Goal: Information Seeking & Learning: Learn about a topic

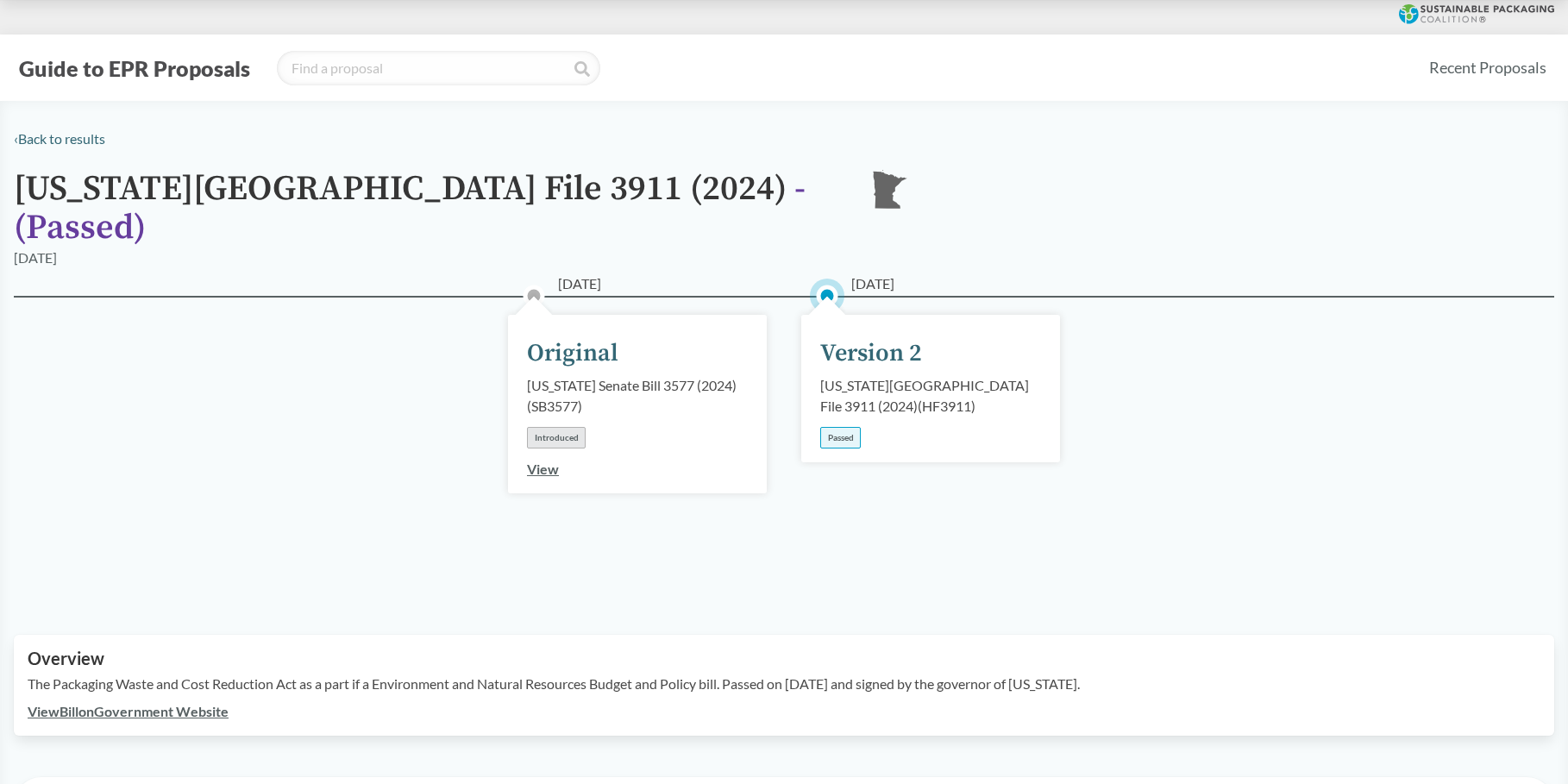
click at [843, 427] on div "Passed" at bounding box center [840, 437] width 40 height 22
click at [844, 375] on div "[US_STATE][GEOGRAPHIC_DATA] File 3911 (2024) ( HF3911 )" at bounding box center [931, 396] width 221 height 41
click at [531, 456] on div "[DATE] Original [US_STATE] Senate Bill 3577 (2024) ( SB3577 ) Introduced View" at bounding box center [637, 403] width 258 height 179
click at [545, 460] on link "View" at bounding box center [543, 469] width 32 height 17
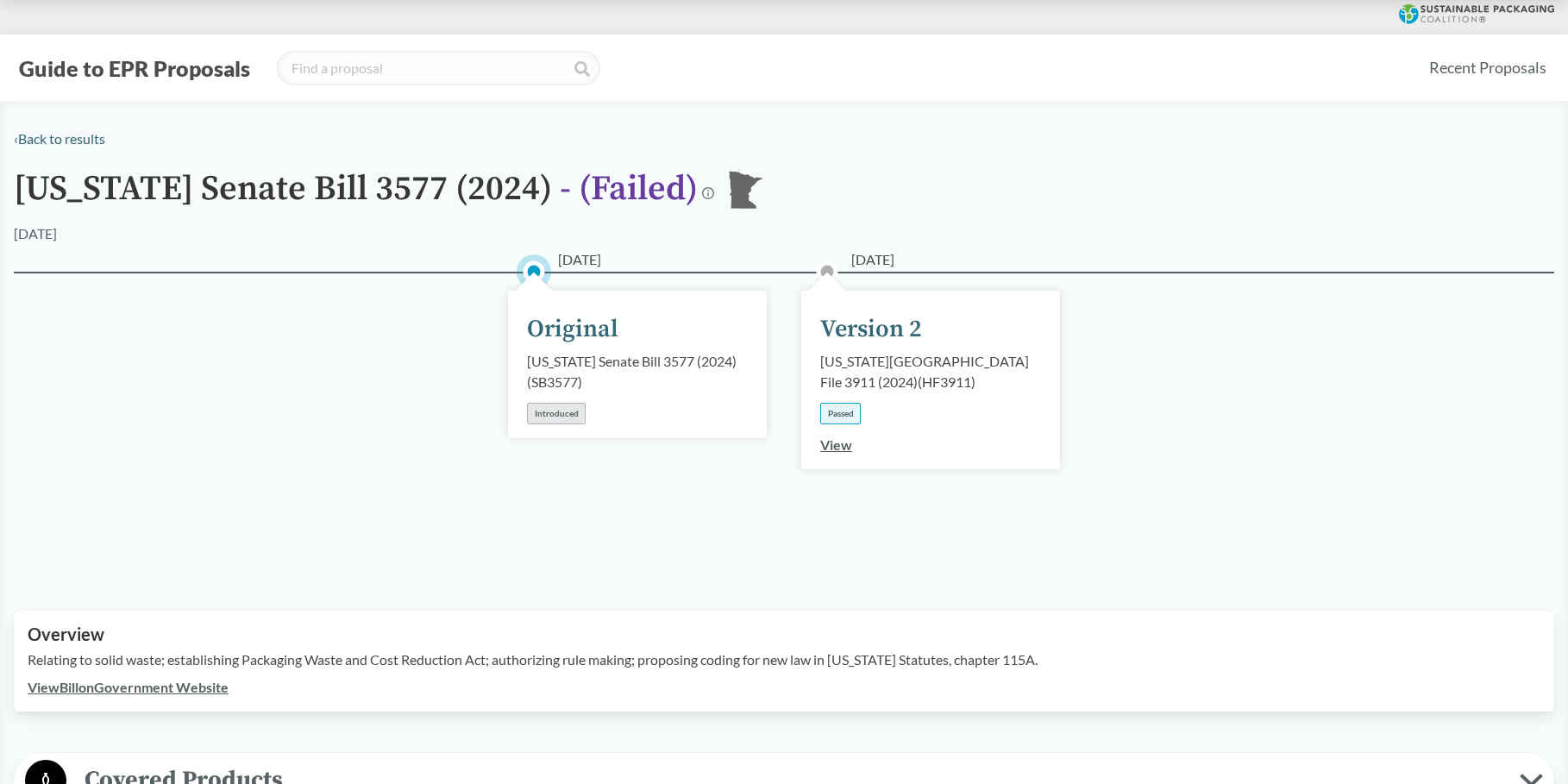
click at [843, 454] on div "View" at bounding box center [836, 444] width 32 height 21
click at [829, 449] on link "View" at bounding box center [836, 444] width 32 height 17
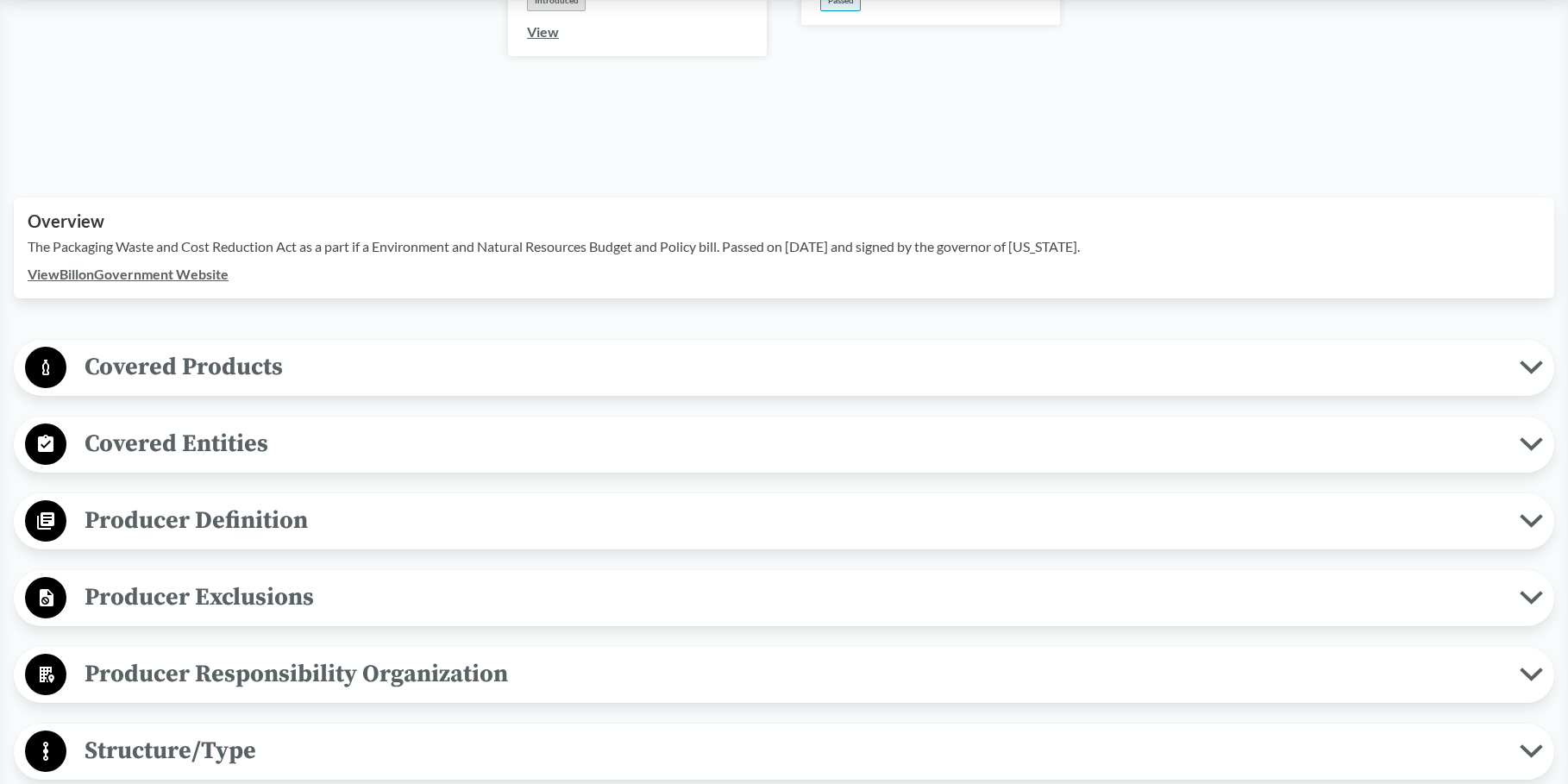
scroll to position [517, 0]
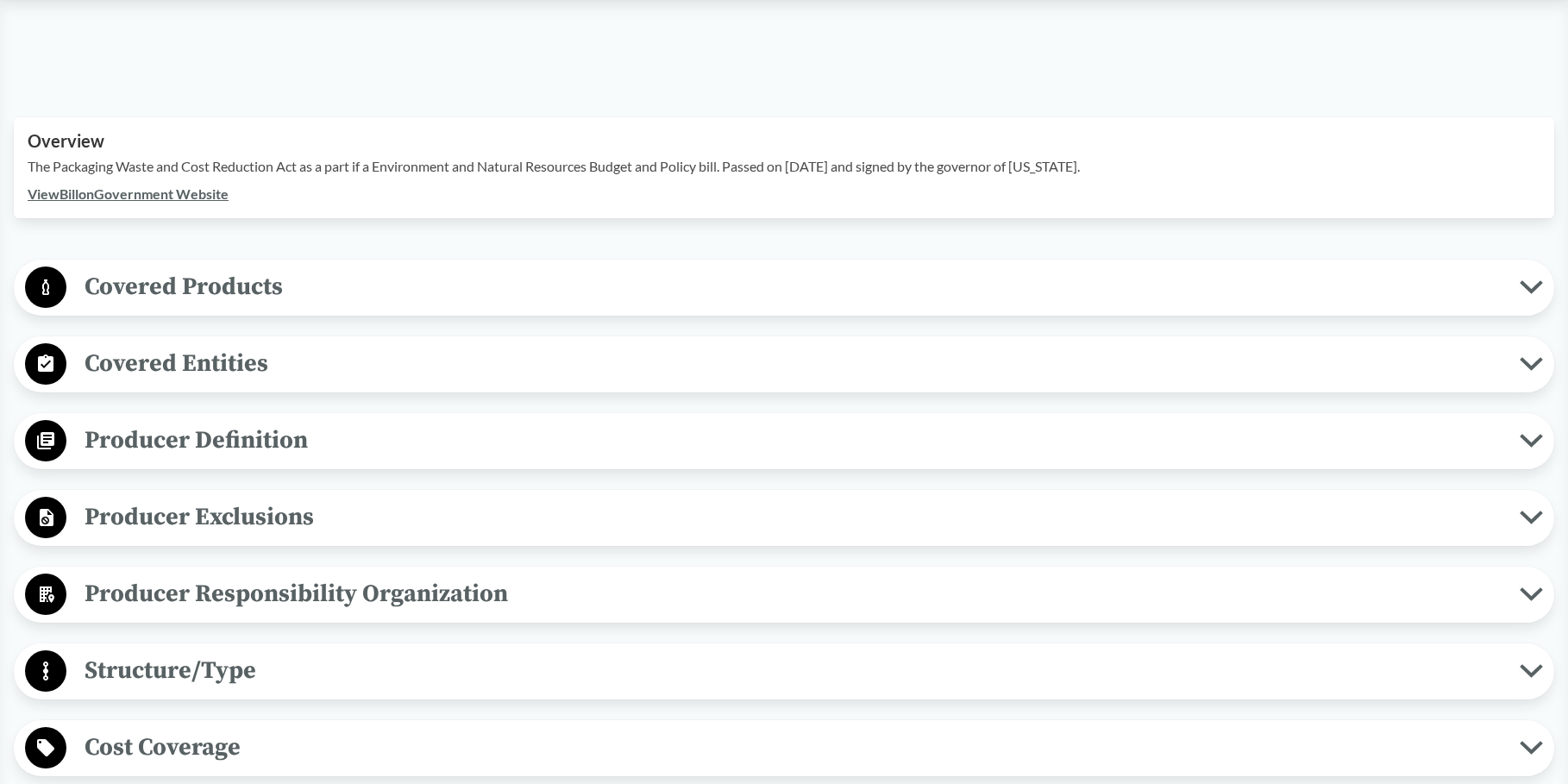
click at [181, 185] on link "View Bill on Government Website" at bounding box center [127, 194] width 201 height 17
